Goal: Transaction & Acquisition: Purchase product/service

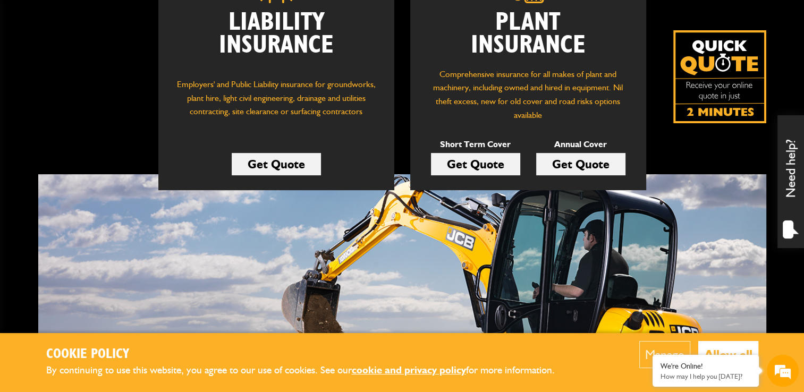
scroll to position [213, 0]
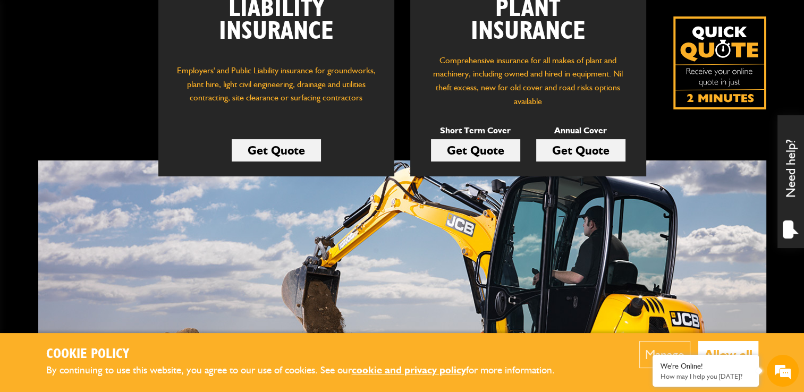
click at [463, 149] on link "Get Quote" at bounding box center [475, 150] width 89 height 22
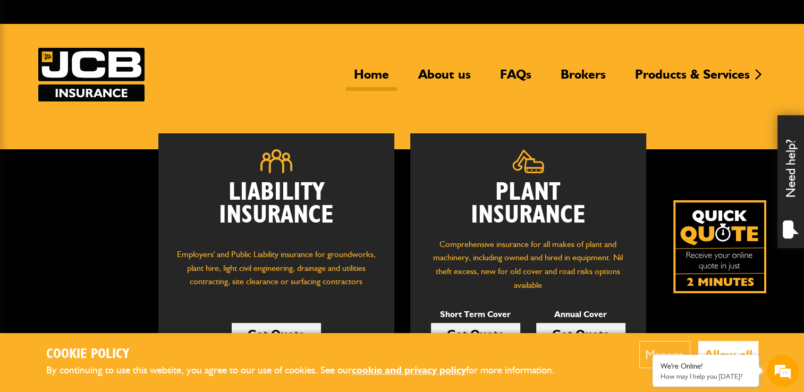
scroll to position [53, 0]
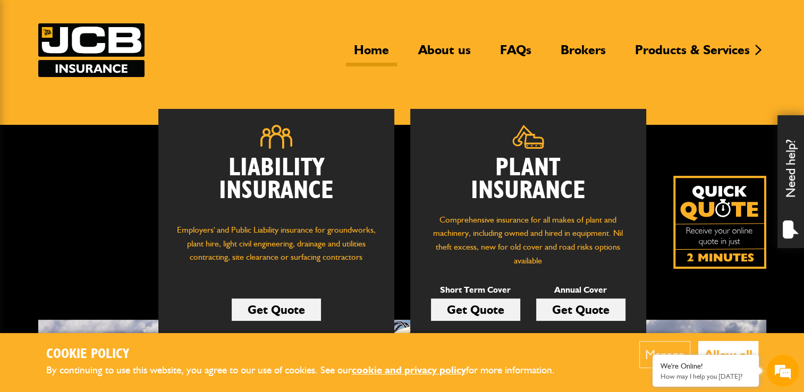
click at [717, 349] on button "Allow all" at bounding box center [729, 354] width 60 height 27
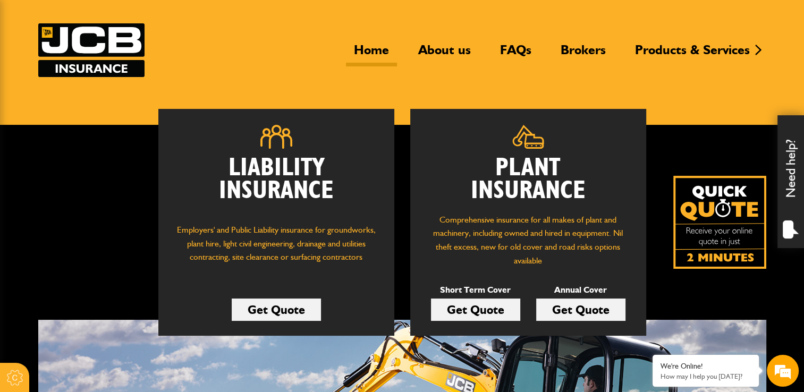
click at [474, 307] on link "Get Quote" at bounding box center [475, 310] width 89 height 22
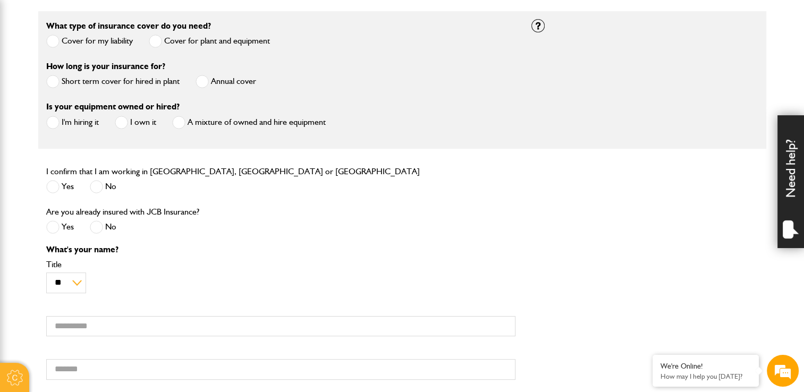
scroll to position [53, 0]
